Goal: Task Accomplishment & Management: Use online tool/utility

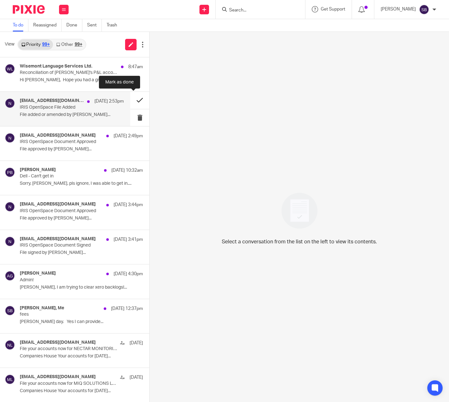
click at [133, 100] on button at bounding box center [139, 100] width 19 height 17
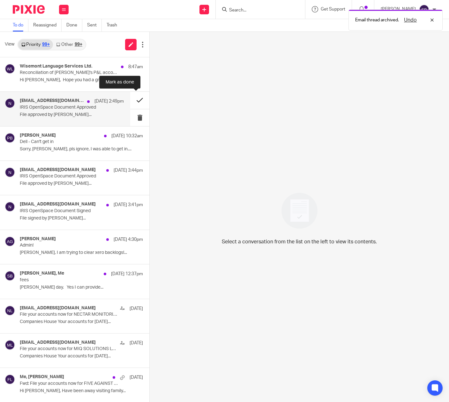
click at [133, 100] on button at bounding box center [139, 100] width 19 height 17
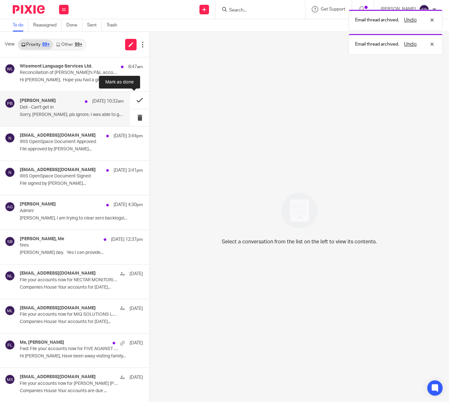
click at [133, 100] on button at bounding box center [139, 100] width 19 height 17
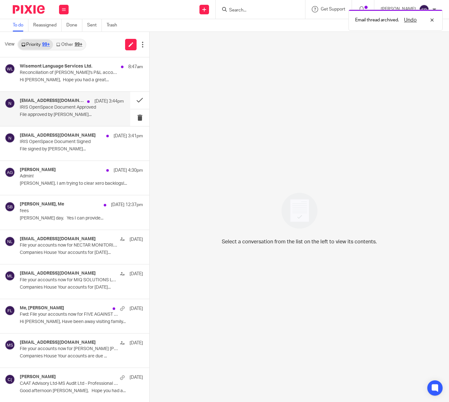
click at [80, 112] on div "[EMAIL_ADDRESS][DOMAIN_NAME] [DATE] 3:44pm IRIS OpenSpace Document Approved Fil…" at bounding box center [72, 108] width 104 height 21
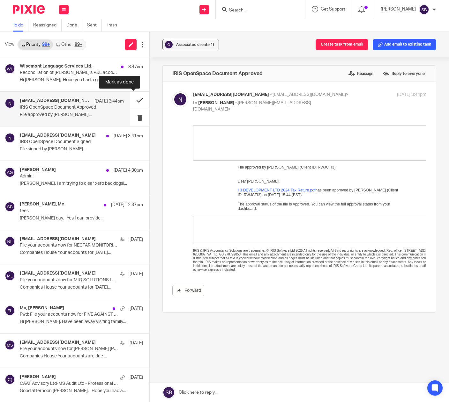
click at [132, 99] on button at bounding box center [139, 100] width 19 height 17
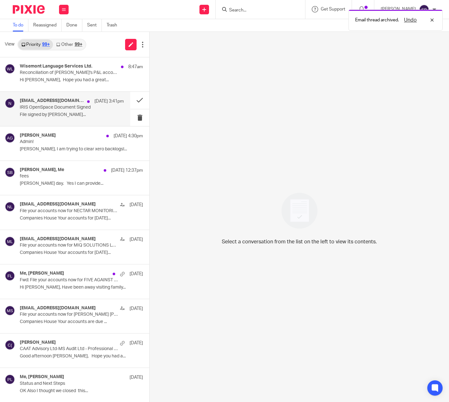
click at [83, 109] on p "IRIS OpenSpace Document Signed" at bounding box center [61, 107] width 83 height 5
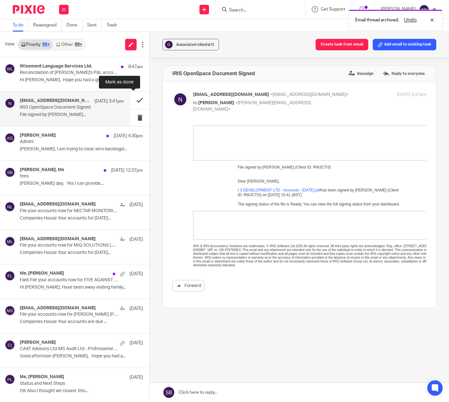
click at [133, 101] on button at bounding box center [139, 100] width 19 height 17
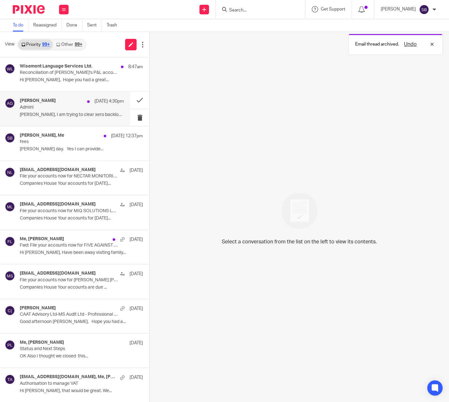
click at [79, 110] on div "[PERSON_NAME] [DATE] 4:30pm Admin! [PERSON_NAME], I am trying to clear xero bac…" at bounding box center [72, 108] width 104 height 21
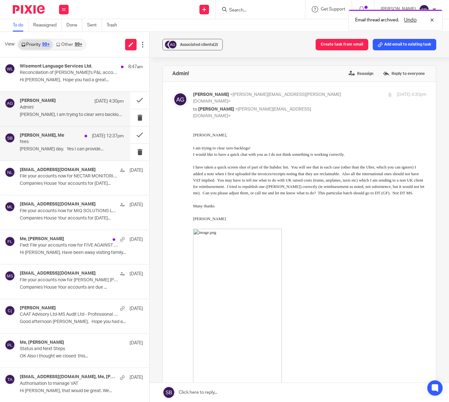
click at [63, 142] on p "fees" at bounding box center [61, 141] width 83 height 5
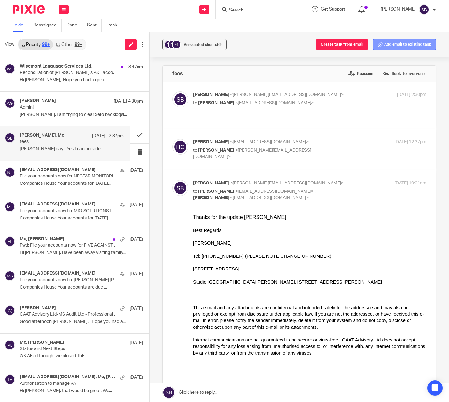
click at [385, 45] on button "Add email to existing task" at bounding box center [403, 44] width 63 height 11
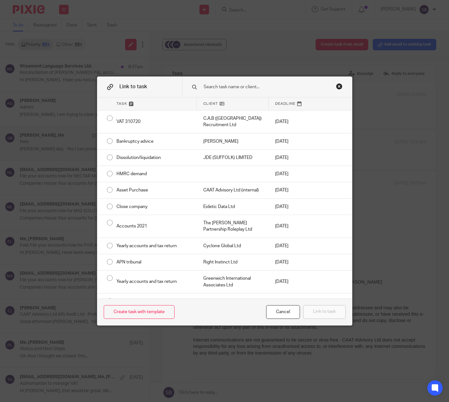
click at [212, 86] on input "text" at bounding box center [265, 87] width 125 height 7
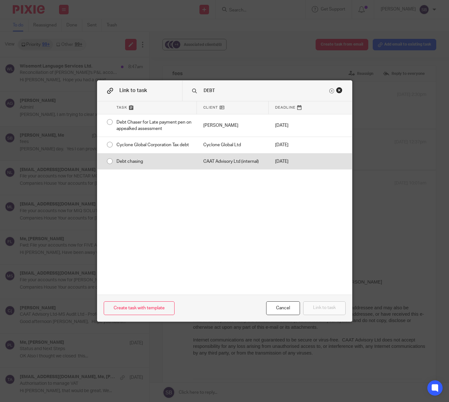
type input "DEBT"
click at [210, 164] on div "CAAT Advisory Ltd (internal)" at bounding box center [233, 162] width 72 height 16
radio input "true"
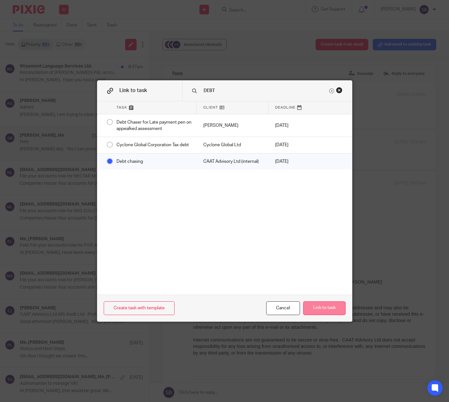
click at [322, 309] on button "Link to task" at bounding box center [324, 309] width 42 height 14
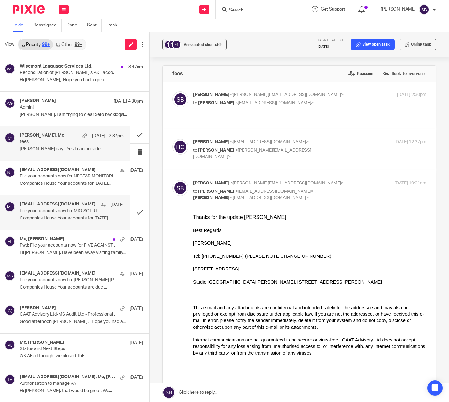
click at [84, 213] on p "File your accounts now for MIQ SOLUTIONS LTD 08145729" at bounding box center [61, 211] width 83 height 5
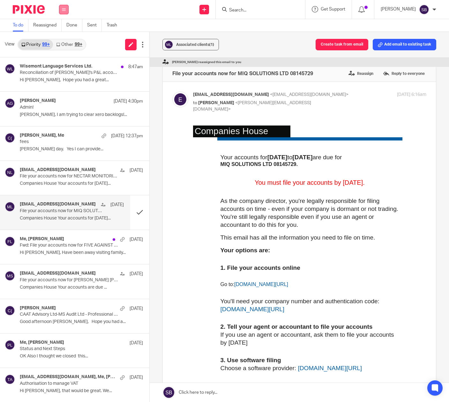
click at [62, 10] on icon at bounding box center [64, 10] width 4 height 4
